Goal: Task Accomplishment & Management: Complete application form

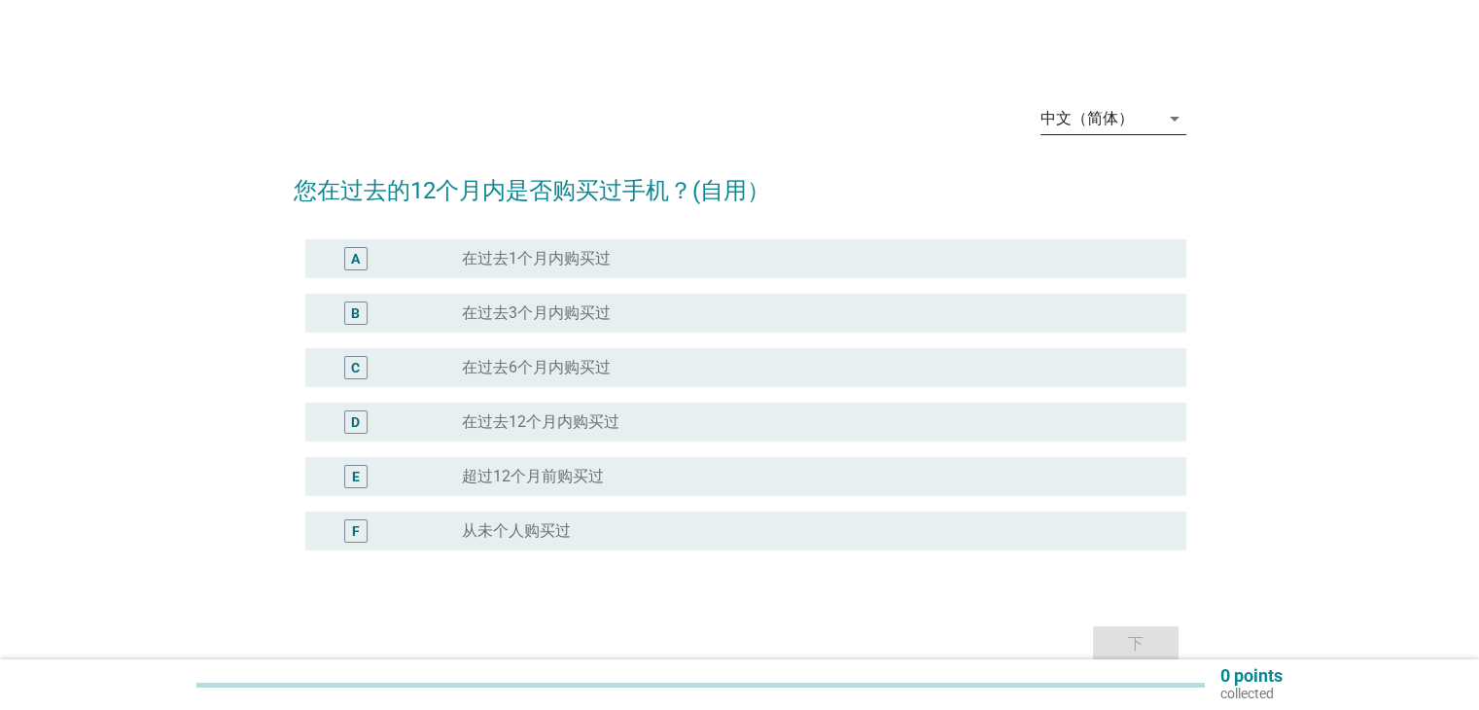
click at [1158, 103] on div "中文（简体）" at bounding box center [1100, 118] width 119 height 31
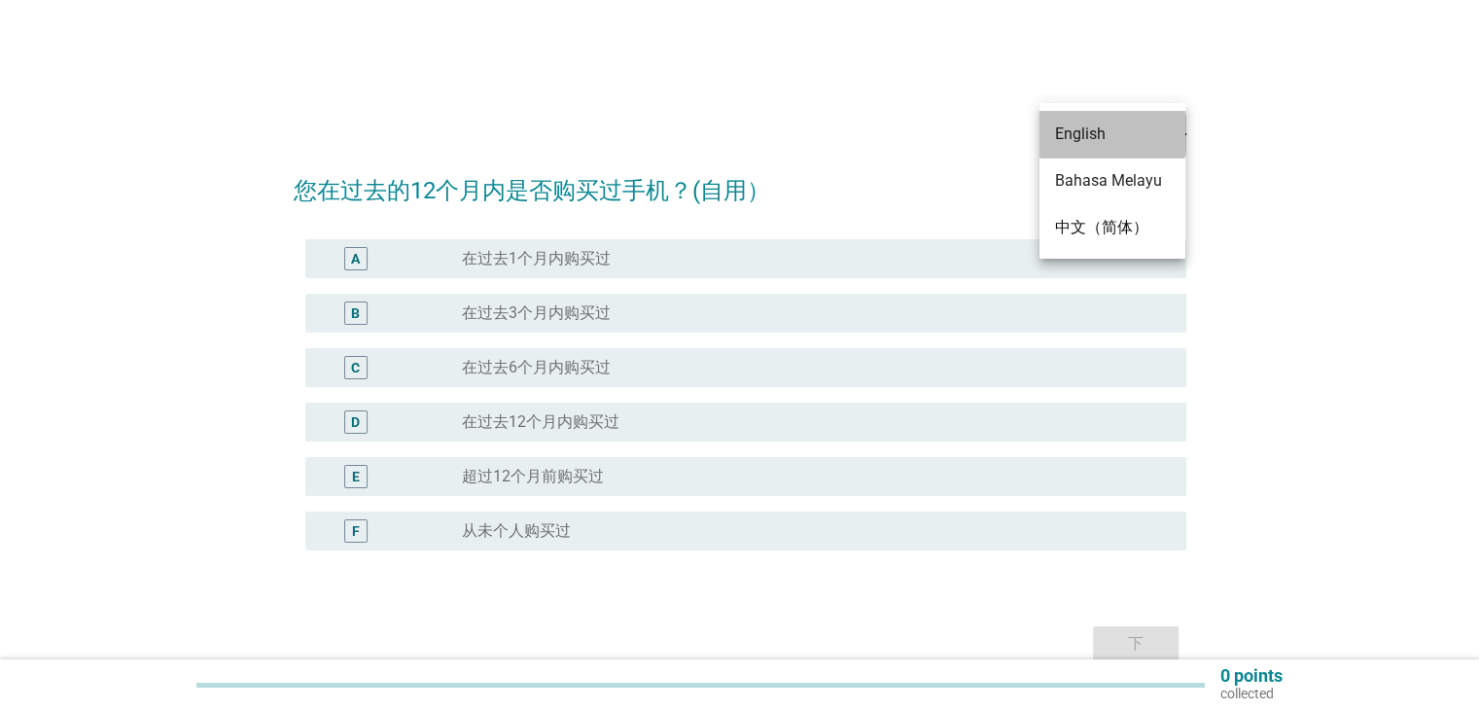
click at [1130, 127] on div "English" at bounding box center [1112, 134] width 115 height 23
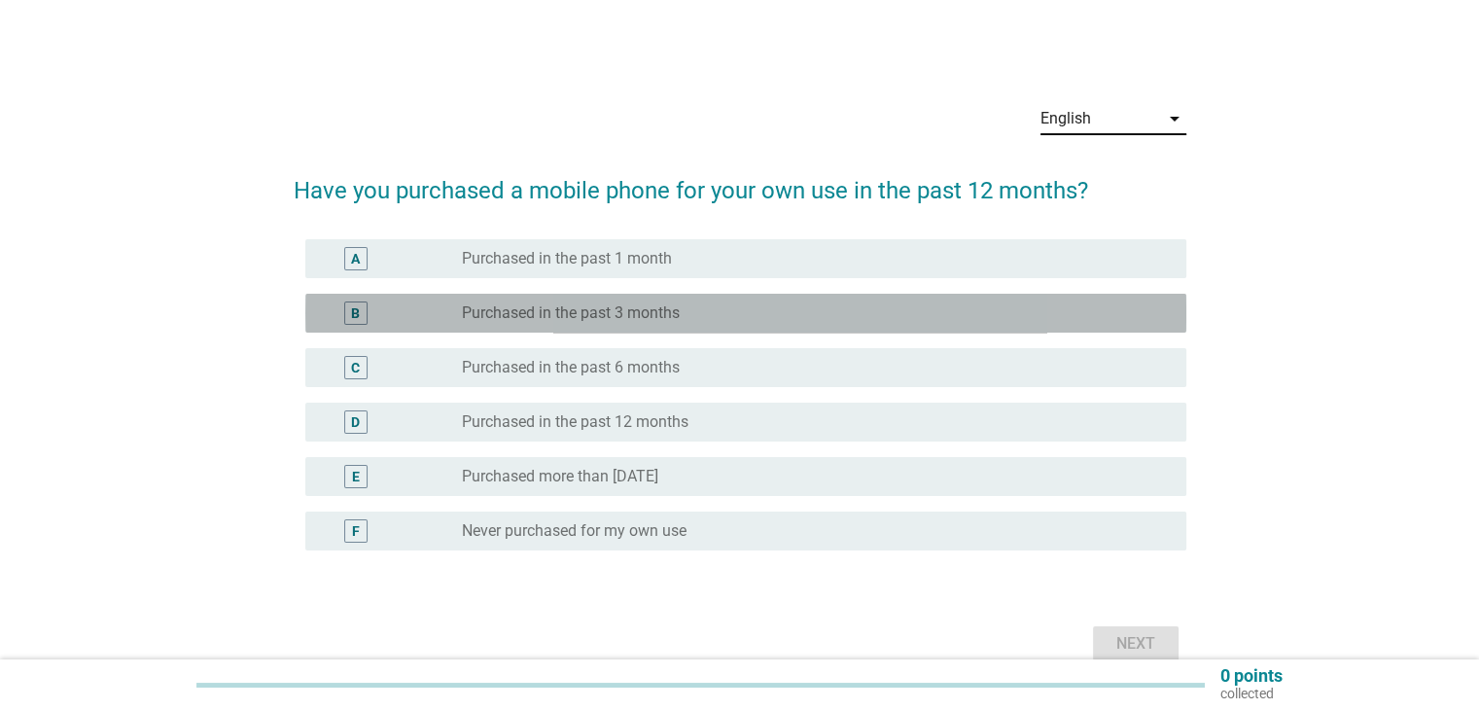
click at [687, 314] on div "radio_button_unchecked Purchased in the past 3 months" at bounding box center [808, 312] width 693 height 19
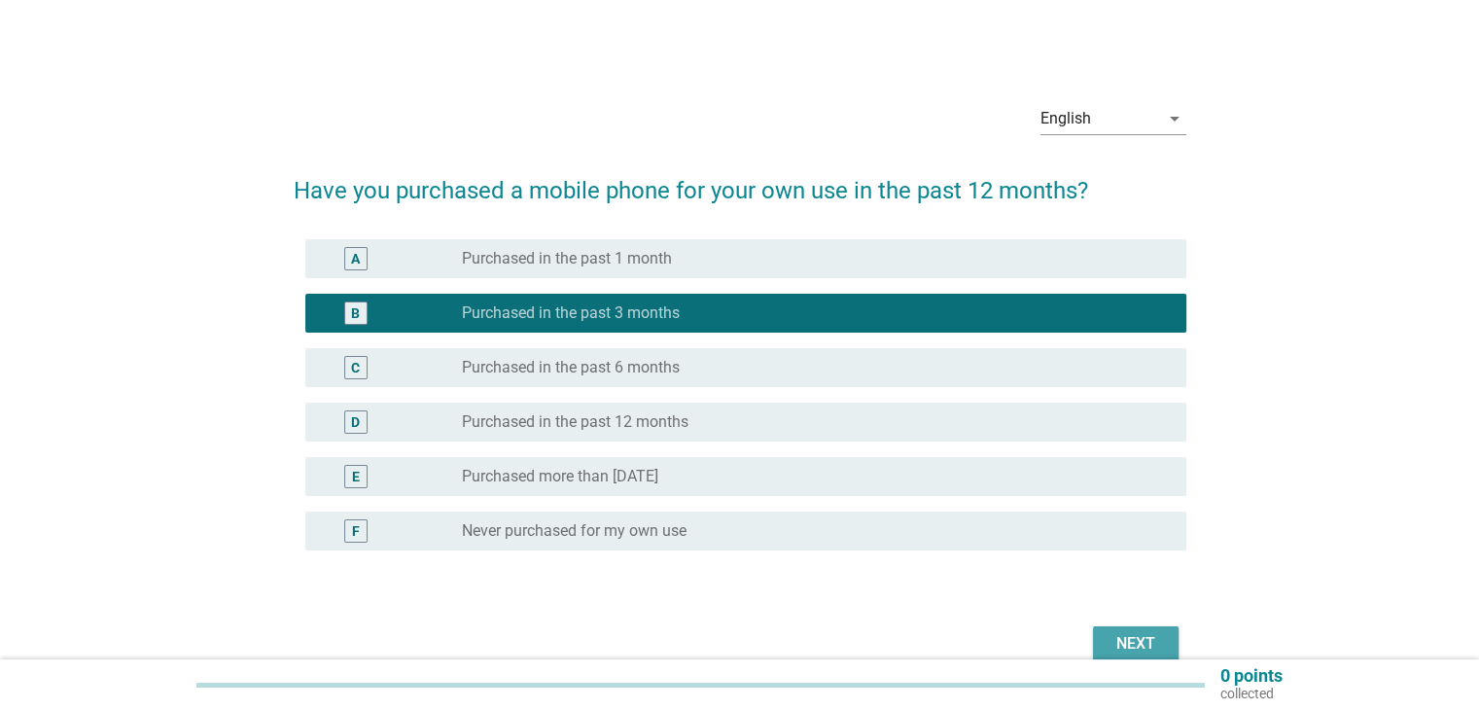
click at [1140, 633] on div "Next" at bounding box center [1136, 643] width 54 height 23
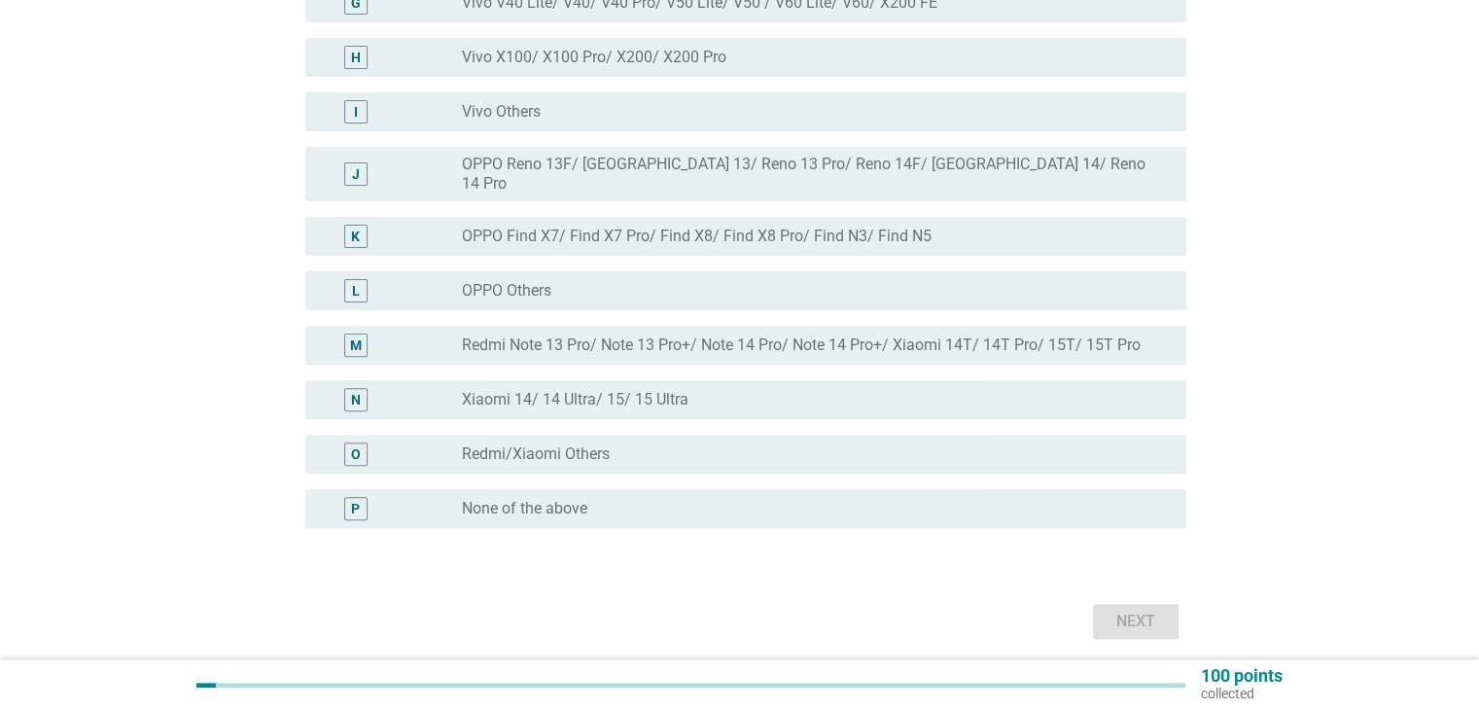
scroll to position [587, 0]
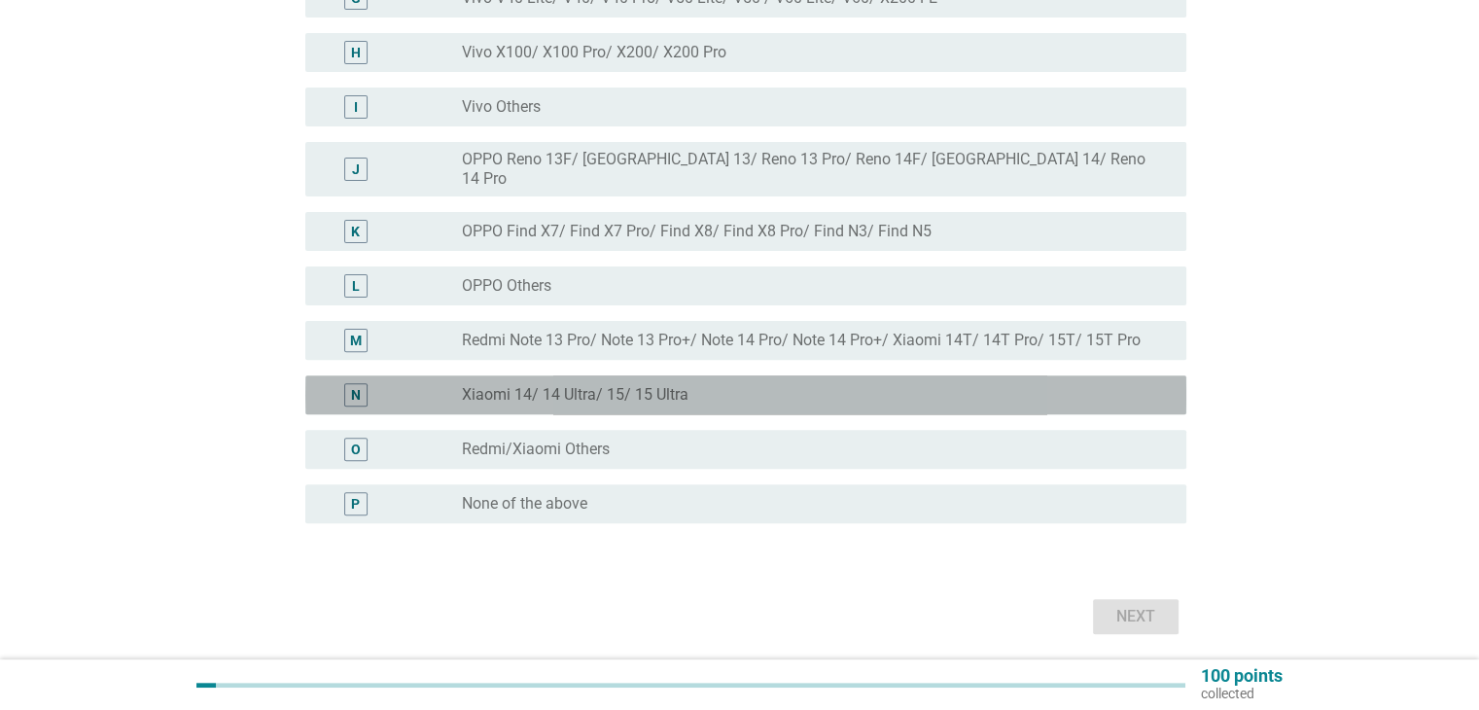
click at [625, 385] on label "Xiaomi 14/ 14 Ultra/ 15/ 15 Ultra" at bounding box center [575, 394] width 227 height 19
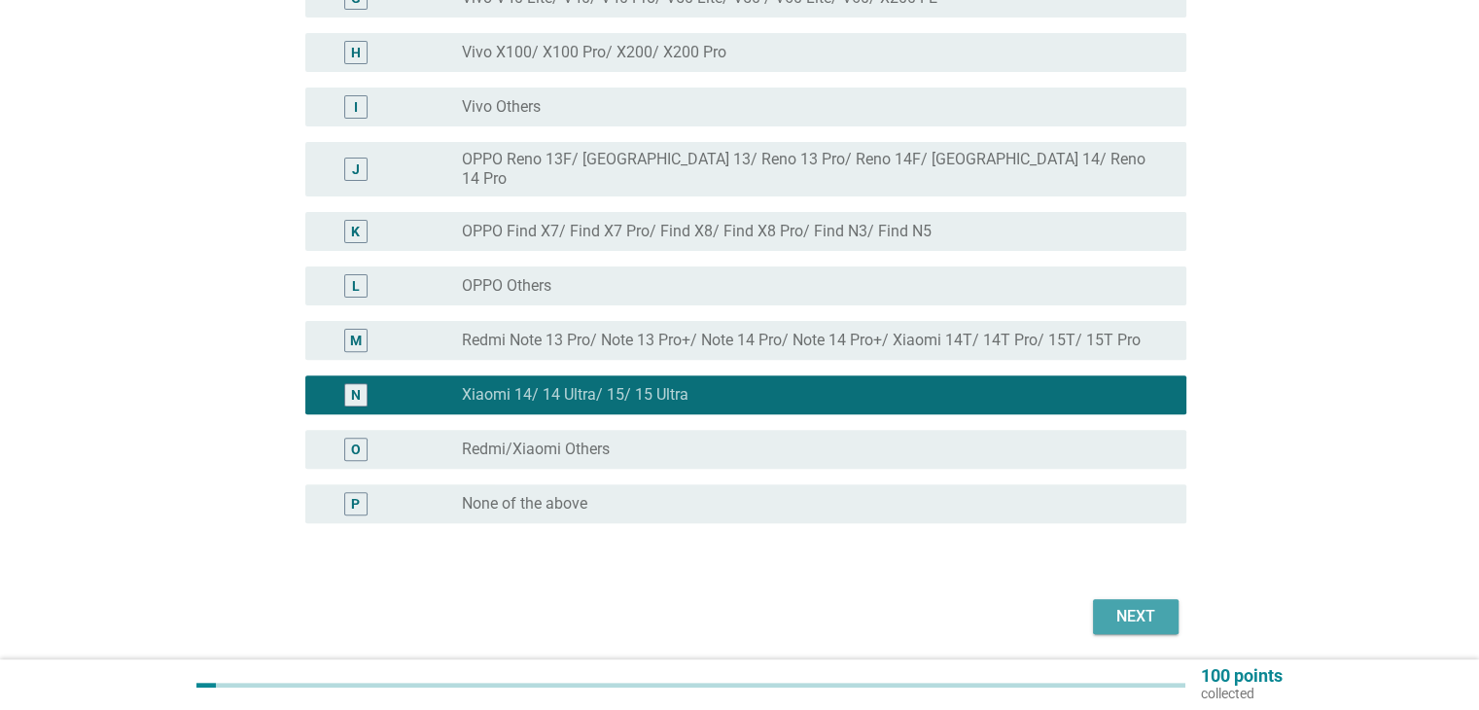
click at [1148, 616] on button "Next" at bounding box center [1136, 616] width 86 height 35
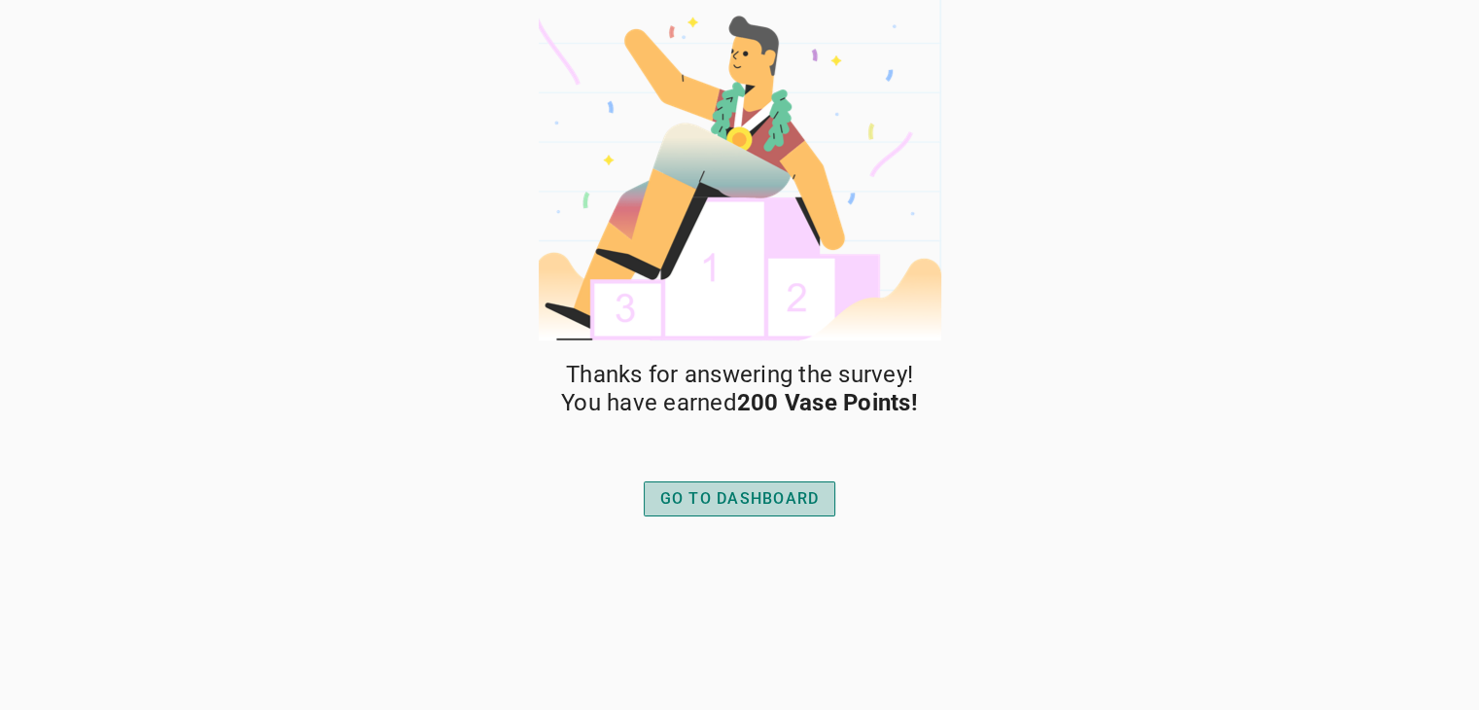
click at [764, 481] on button "GO TO DASHBOARD" at bounding box center [740, 498] width 193 height 35
